Goal: Transaction & Acquisition: Purchase product/service

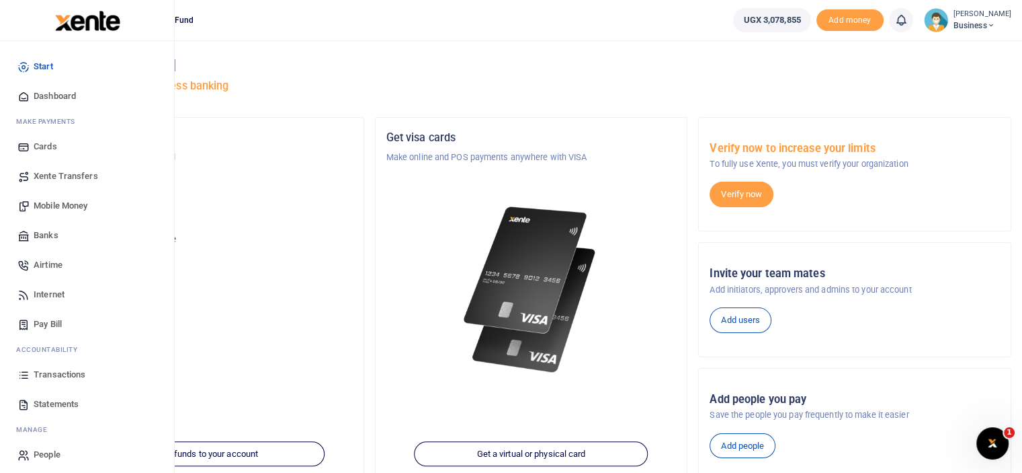
click at [54, 204] on span "Mobile Money" at bounding box center [61, 205] width 54 height 13
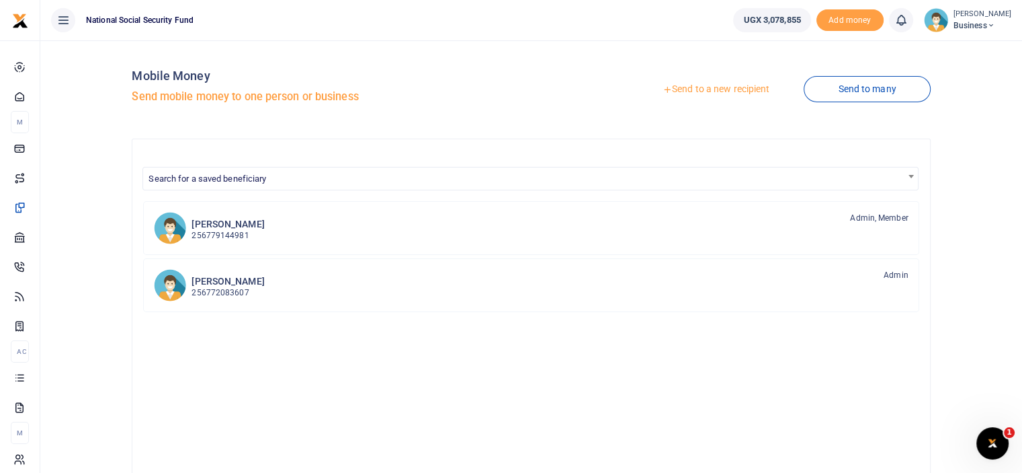
click at [733, 89] on link "Send to a new recipient" at bounding box center [715, 89] width 175 height 24
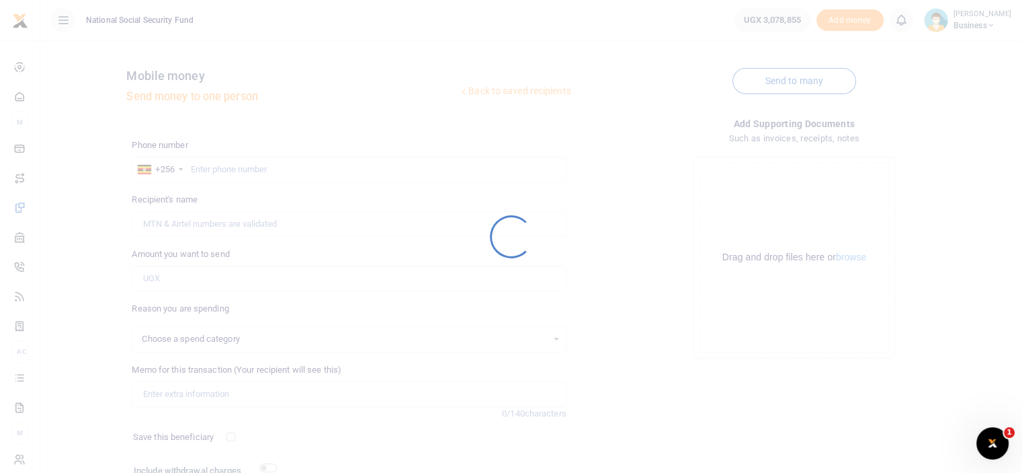
select select
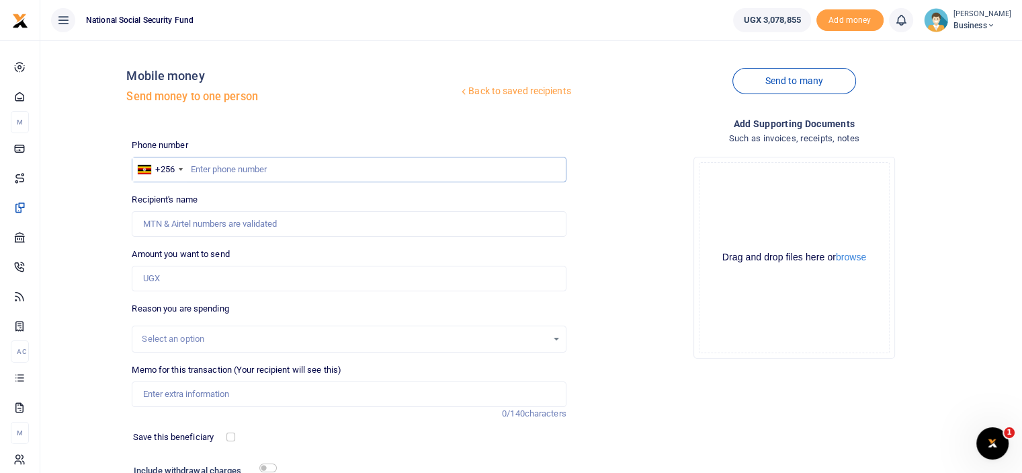
click at [209, 171] on input "text" at bounding box center [349, 170] width 434 height 26
type input "0704898073"
type input "Alex Amoni"
type input "0704898073"
click at [196, 271] on input "Amount you want to send" at bounding box center [349, 279] width 434 height 26
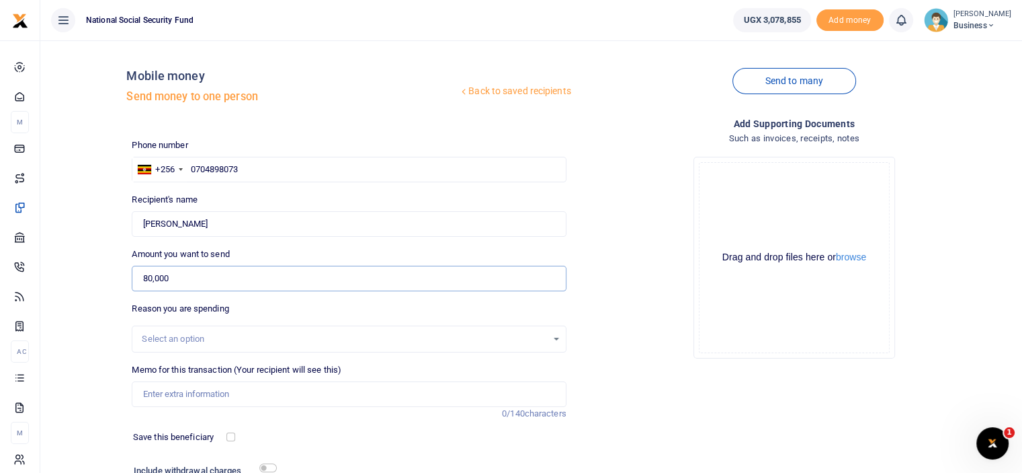
type input "80,000"
click at [192, 395] on input "Memo for this transaction (Your recipient will see this)" at bounding box center [349, 394] width 434 height 26
click at [184, 395] on input "Car carpents for new car" at bounding box center [349, 394] width 434 height 26
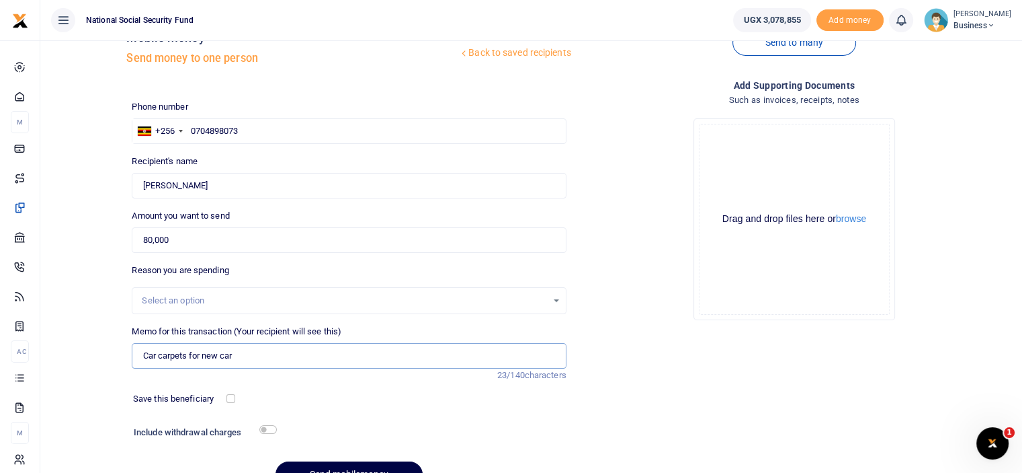
scroll to position [109, 0]
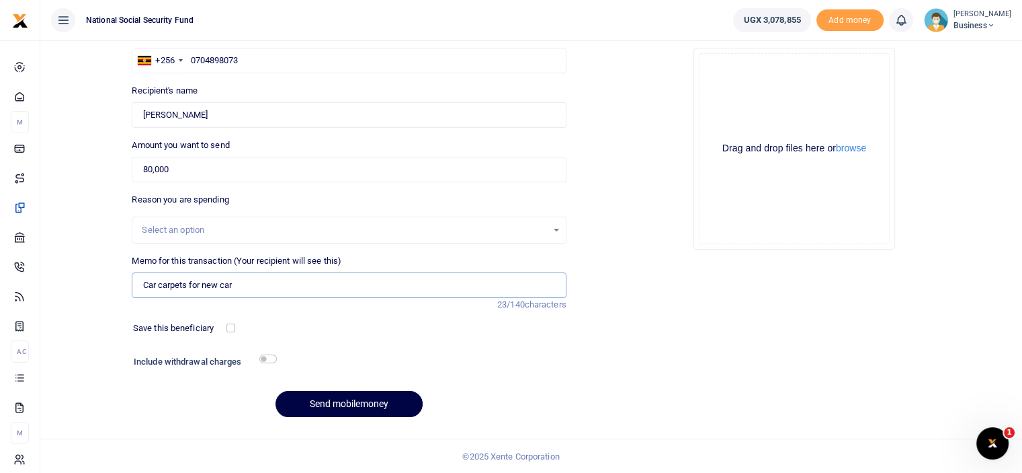
type input "Car carpets for new car"
click at [270, 357] on input "checkbox" at bounding box center [267, 358] width 17 height 9
checkbox input "true"
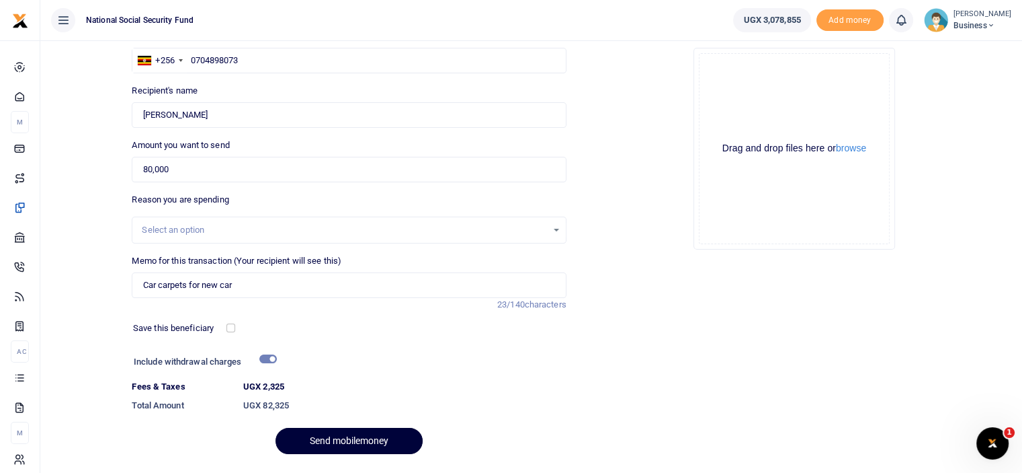
click at [370, 438] on button "Send mobilemoney" at bounding box center [349, 441] width 147 height 26
